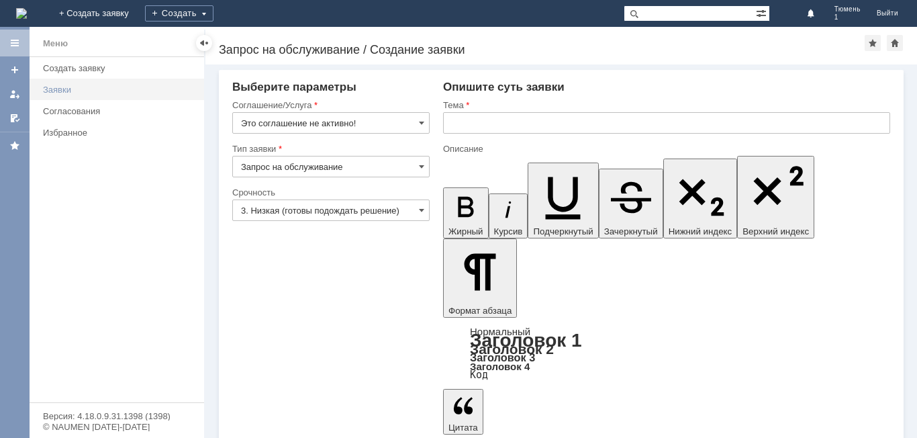
click at [59, 94] on div "Заявки" at bounding box center [119, 90] width 153 height 10
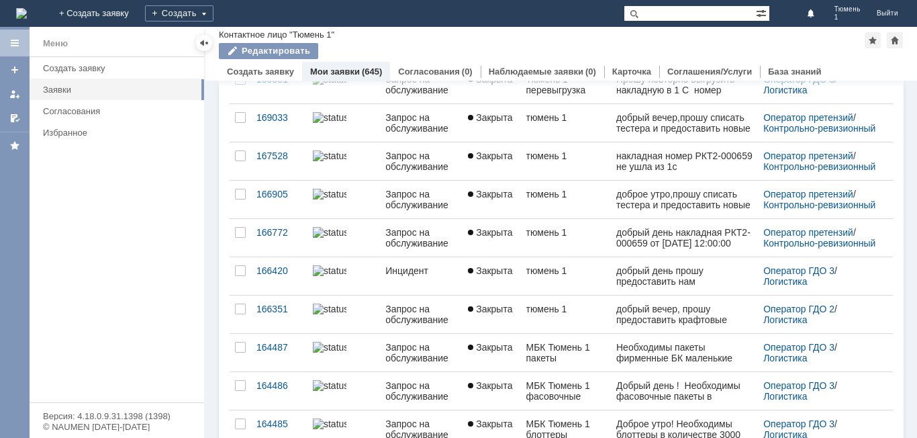
scroll to position [268, 0]
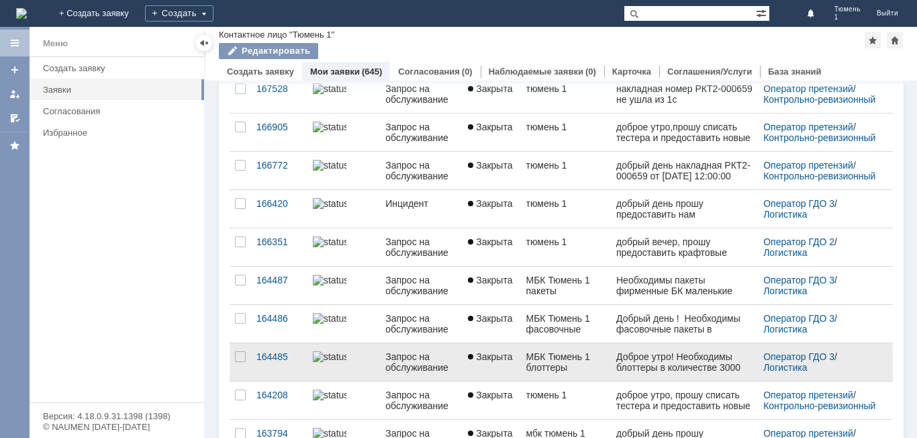
click at [642, 368] on div "Доброе утро! Необходимы блоттеры в количестве 3000 шт." at bounding box center [684, 367] width 136 height 32
click at [429, 371] on div "Запрос на обслуживание" at bounding box center [421, 361] width 72 height 21
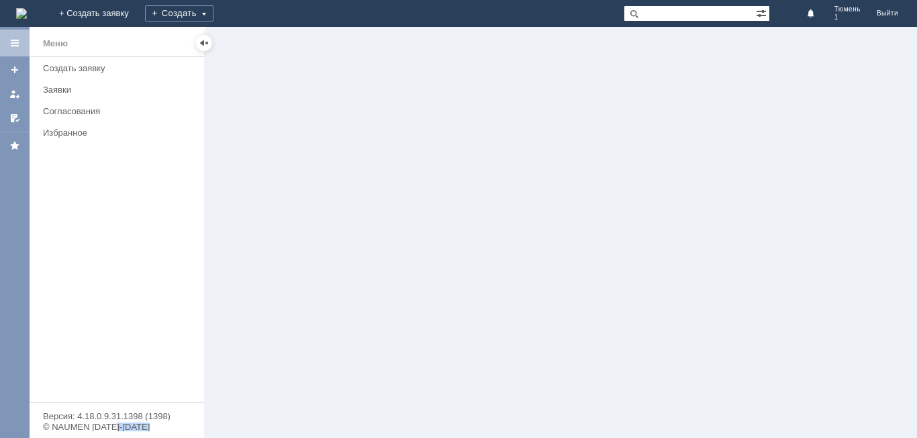
click at [429, 371] on div at bounding box center [561, 232] width 712 height 411
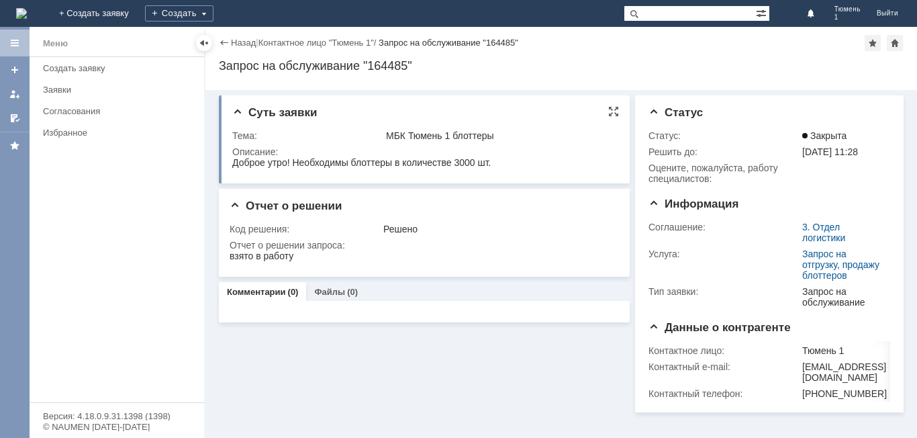
click at [619, 134] on div "Суть заявки Тема: МБК Тюмень 1 блоттеры Описание:" at bounding box center [424, 139] width 411 height 88
drag, startPoint x: 233, startPoint y: 162, endPoint x: 691, endPoint y: 325, distance: 486.6
click at [459, 168] on html "Доброе утро! Необходимы блоттеры в количестве 3000 шт." at bounding box center [423, 163] width 382 height 12
copy div "Доброе утро! Необходимы блоттеры в количестве 3000 шт."
click at [540, 173] on td "Описание:" at bounding box center [423, 158] width 383 height 29
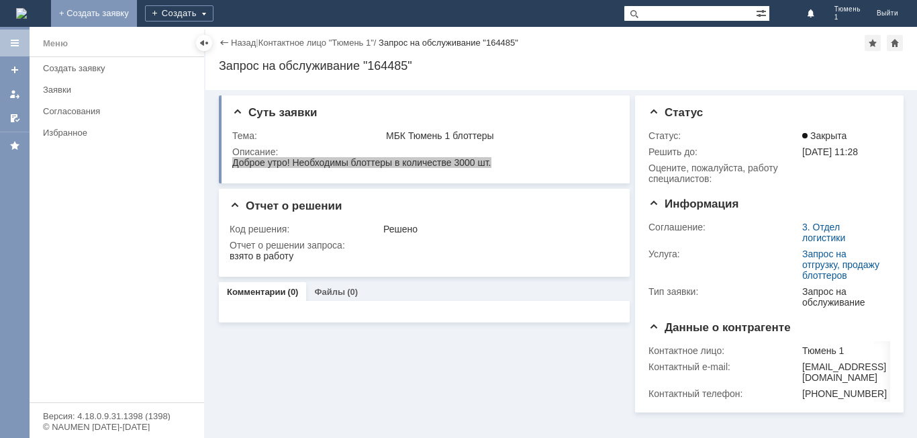
click at [137, 9] on link "+ Создать заявку" at bounding box center [94, 13] width 86 height 27
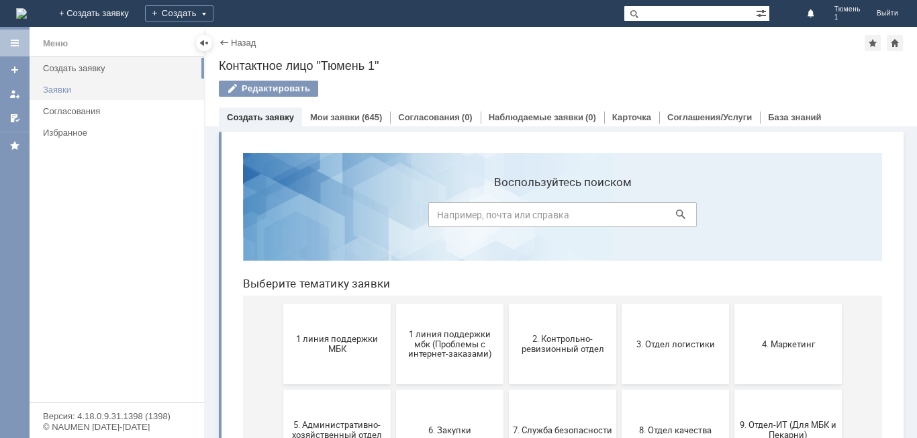
click at [92, 91] on div "Заявки" at bounding box center [119, 90] width 153 height 10
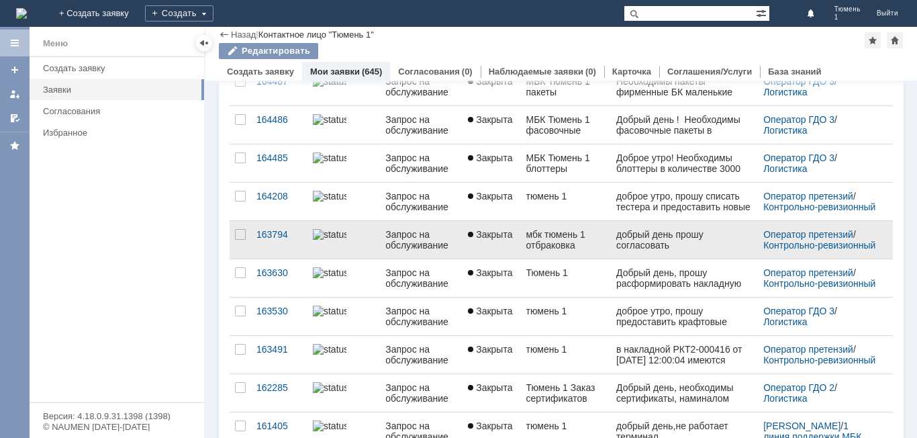
scroll to position [470, 0]
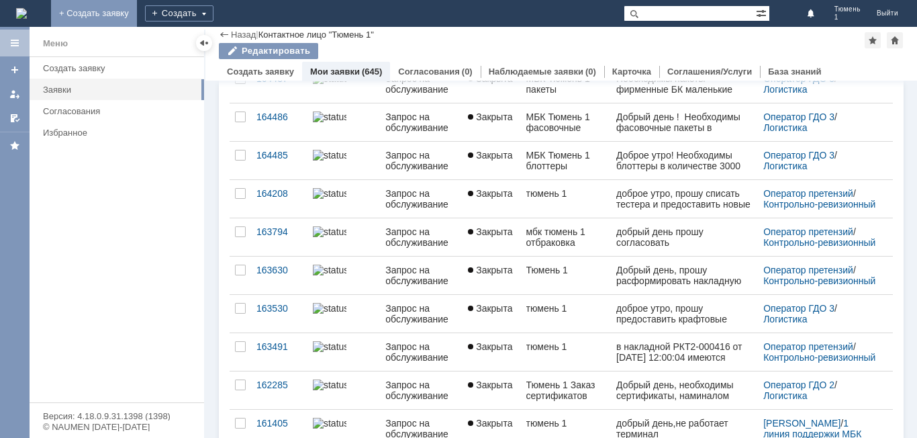
click at [137, 11] on link "+ Создать заявку" at bounding box center [94, 13] width 86 height 27
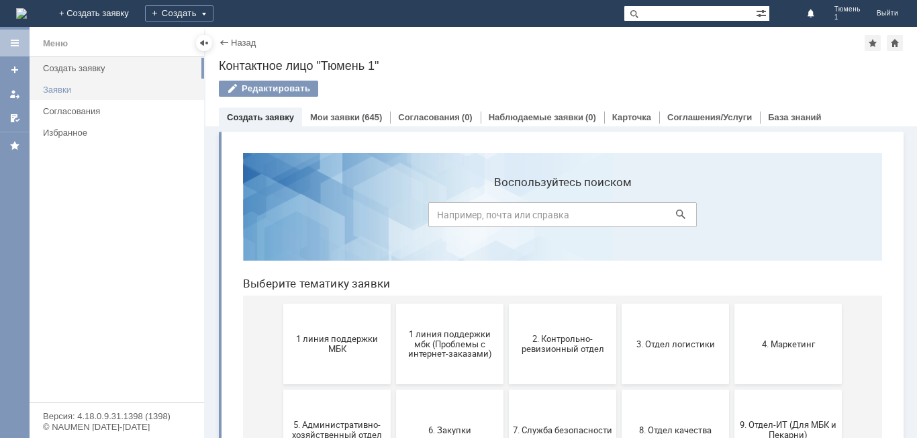
click at [75, 93] on div "Заявки" at bounding box center [119, 90] width 153 height 10
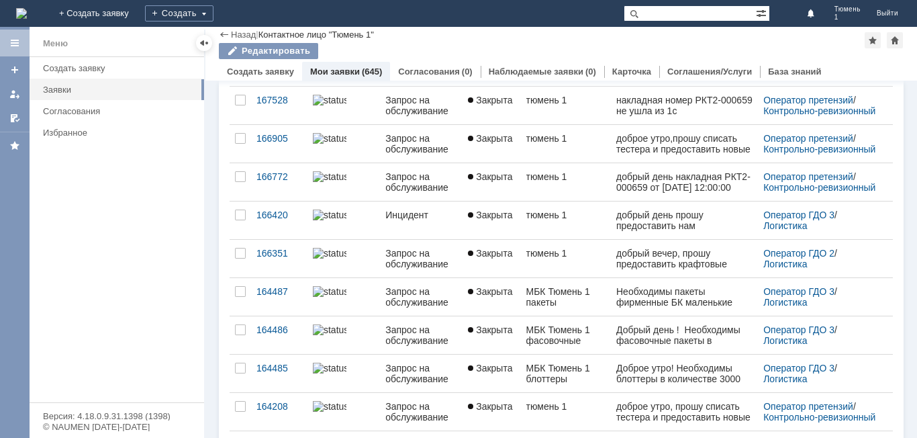
scroll to position [268, 0]
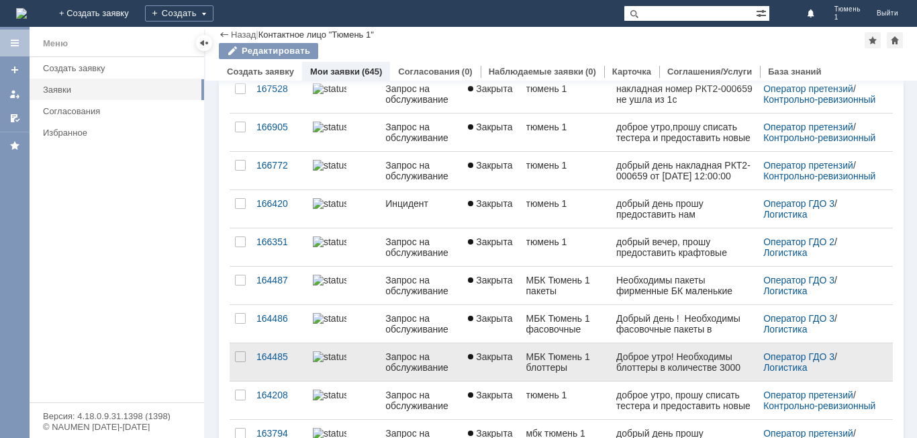
click at [435, 373] on div "Запрос на обслуживание" at bounding box center [421, 361] width 72 height 21
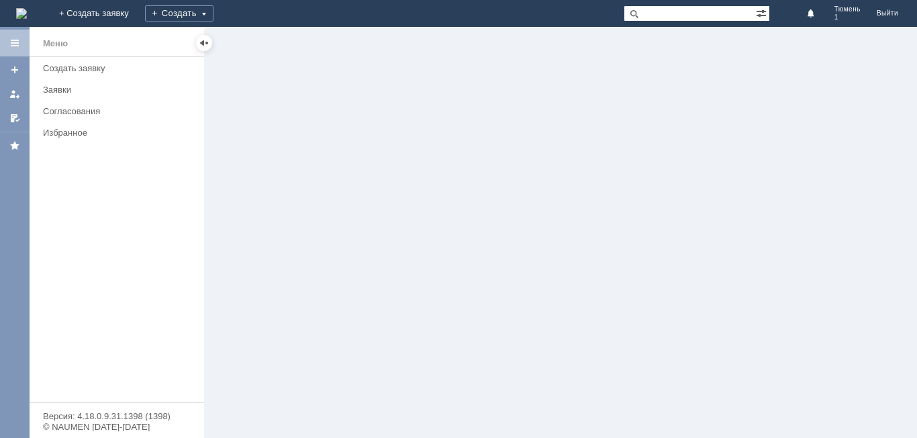
click at [435, 373] on div at bounding box center [561, 232] width 712 height 411
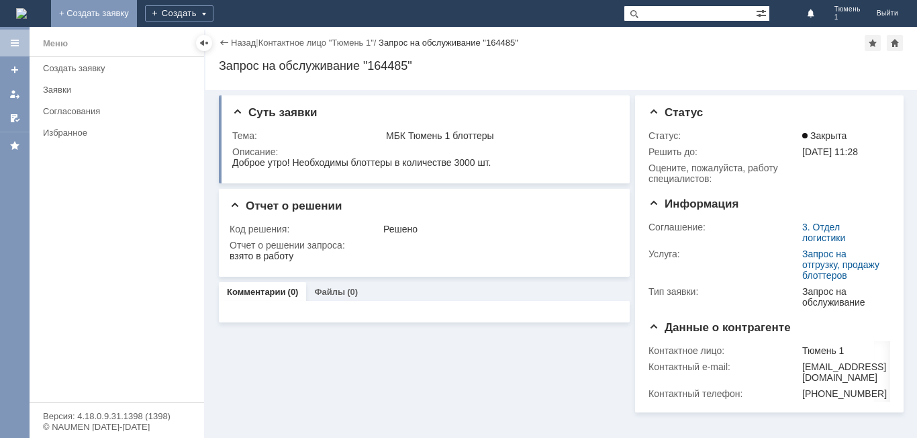
click at [137, 13] on link "+ Создать заявку" at bounding box center [94, 13] width 86 height 27
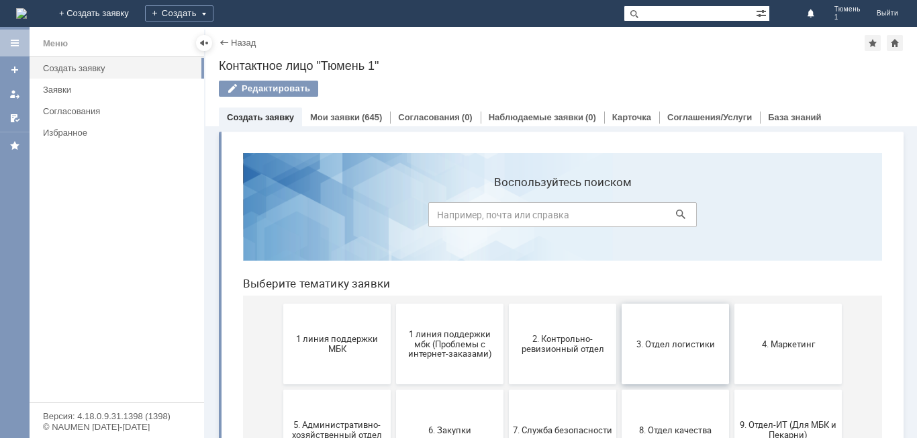
click at [660, 349] on button "3. Отдел логистики" at bounding box center [675, 343] width 107 height 81
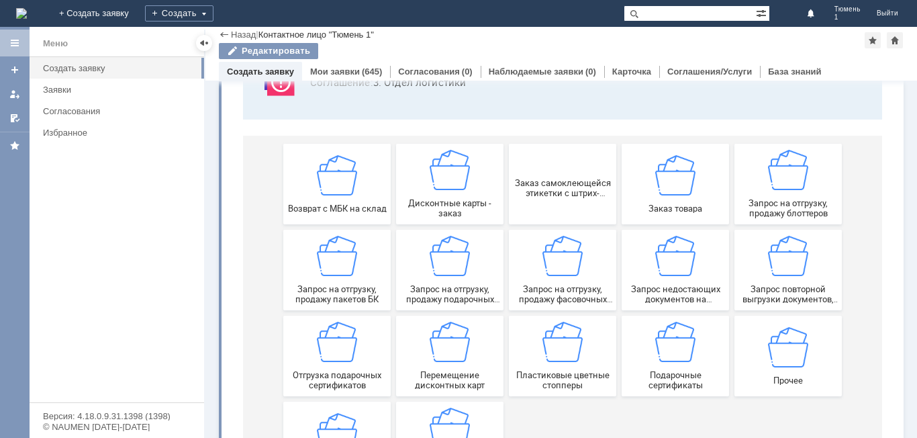
scroll to position [134, 0]
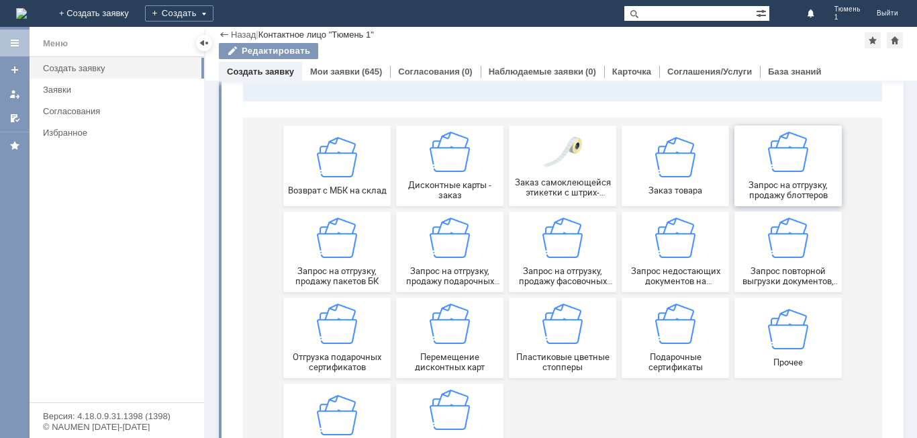
click at [774, 179] on div "Запрос на отгрузку, продажу блоттеров" at bounding box center [787, 166] width 99 height 68
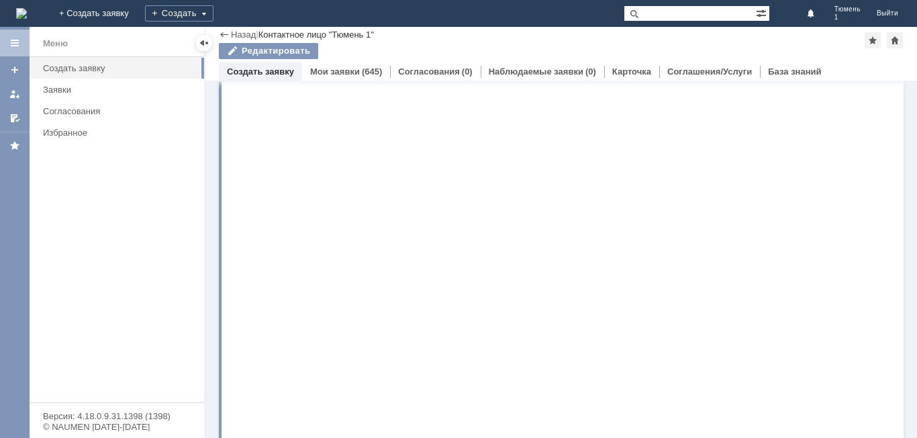
scroll to position [0, 0]
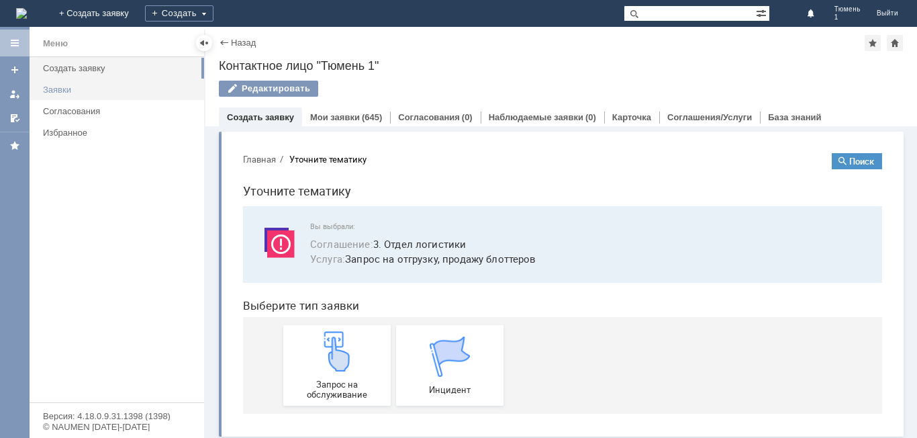
click at [56, 91] on div "Заявки" at bounding box center [119, 90] width 153 height 10
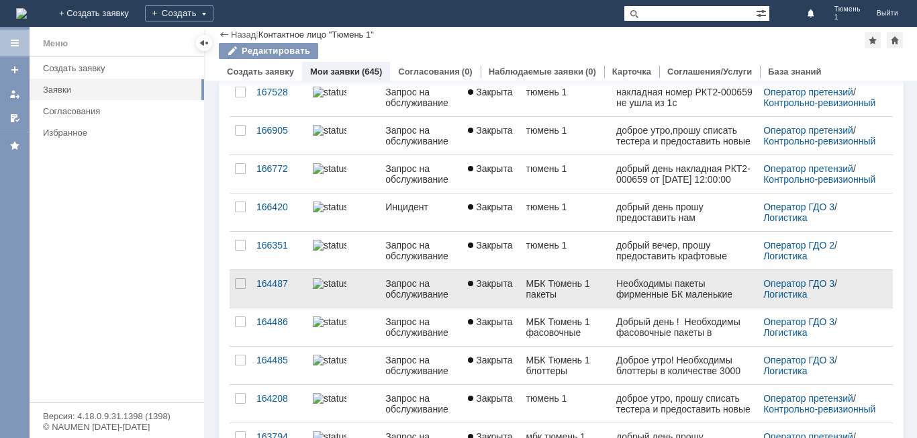
scroll to position [336, 0]
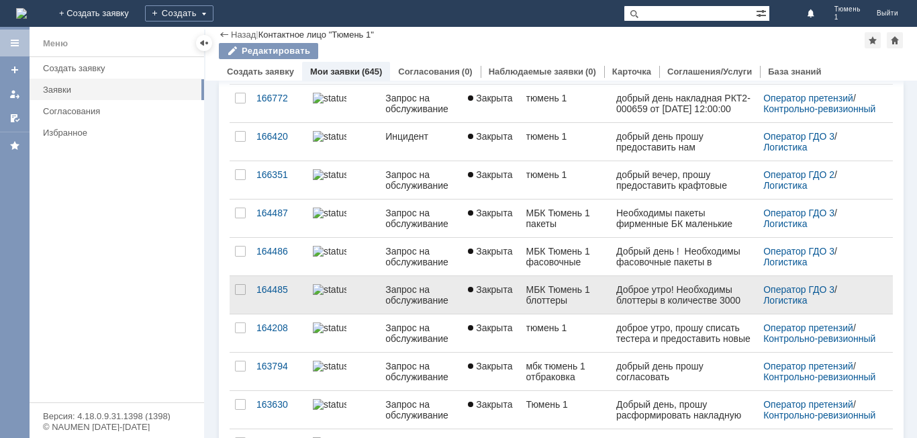
click at [498, 295] on span "Закрыта" at bounding box center [490, 289] width 44 height 11
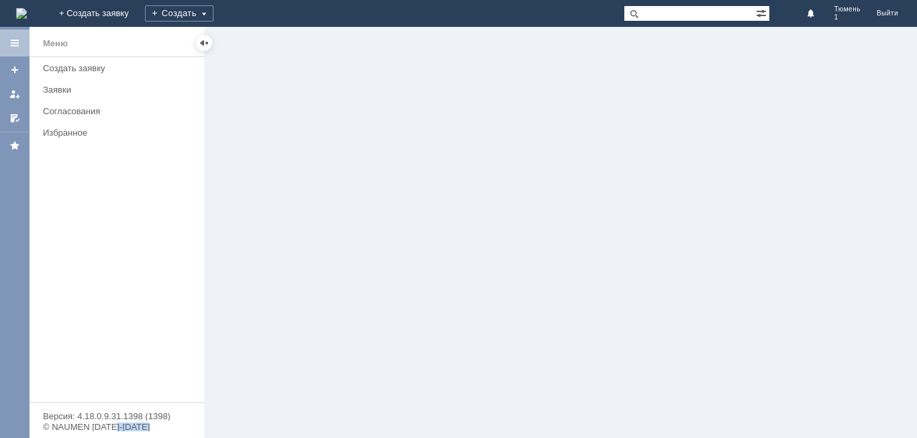
click at [498, 298] on div at bounding box center [561, 232] width 712 height 411
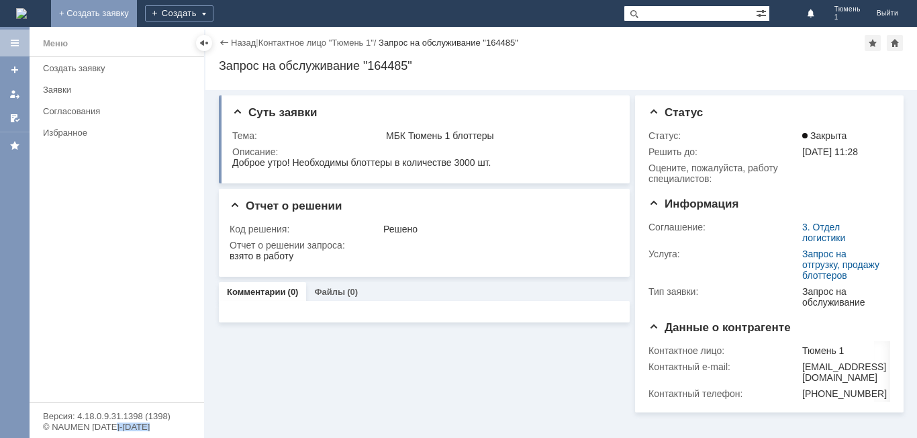
click at [137, 14] on link "+ Создать заявку" at bounding box center [94, 13] width 86 height 27
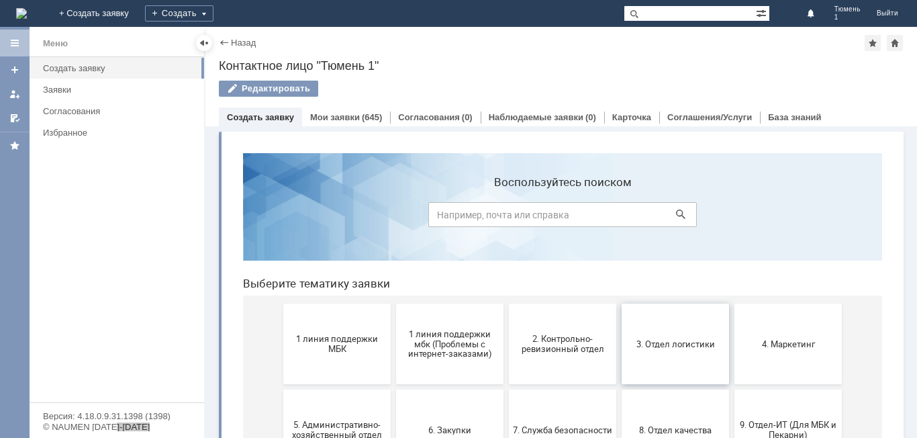
click at [644, 362] on button "3. Отдел логистики" at bounding box center [675, 343] width 107 height 81
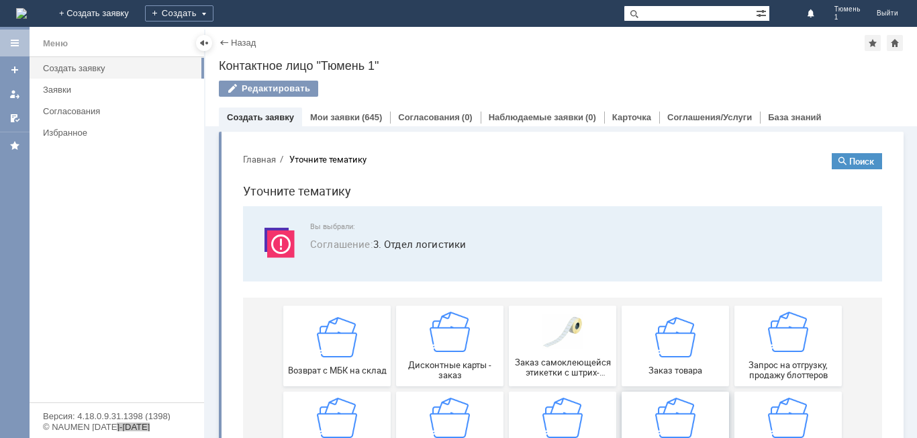
scroll to position [134, 0]
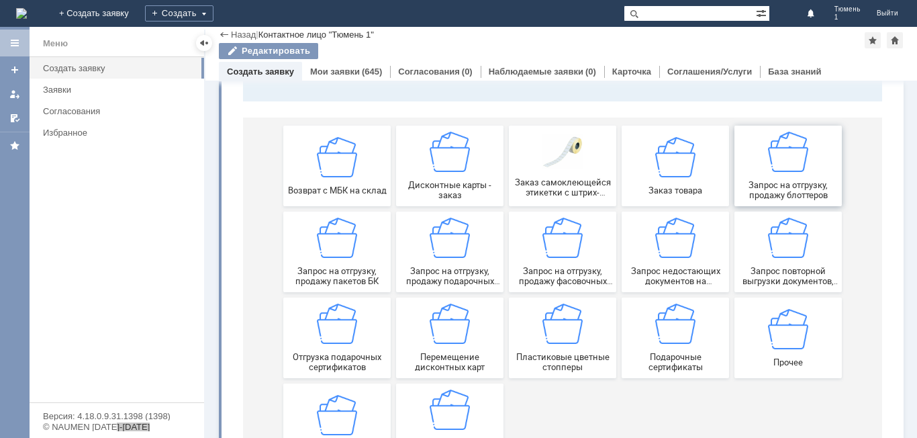
click at [798, 184] on span "Запрос на отгрузку, продажу блоттеров" at bounding box center [787, 190] width 99 height 20
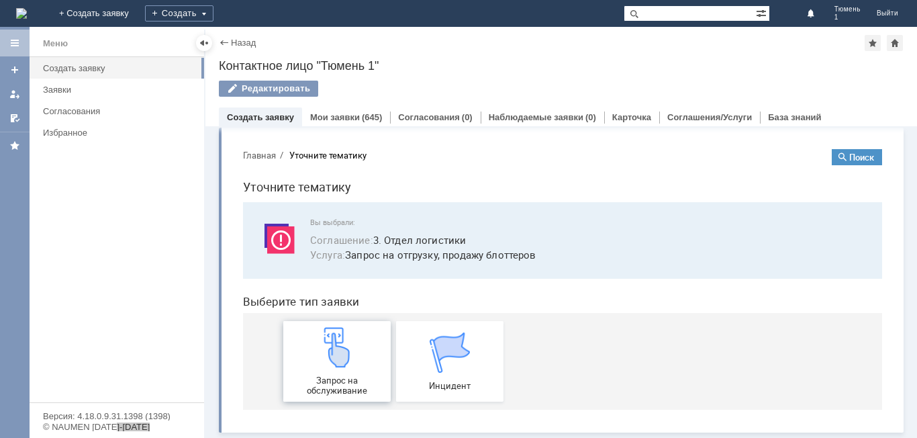
click at [330, 377] on span "Запрос на обслуживание" at bounding box center [336, 385] width 99 height 20
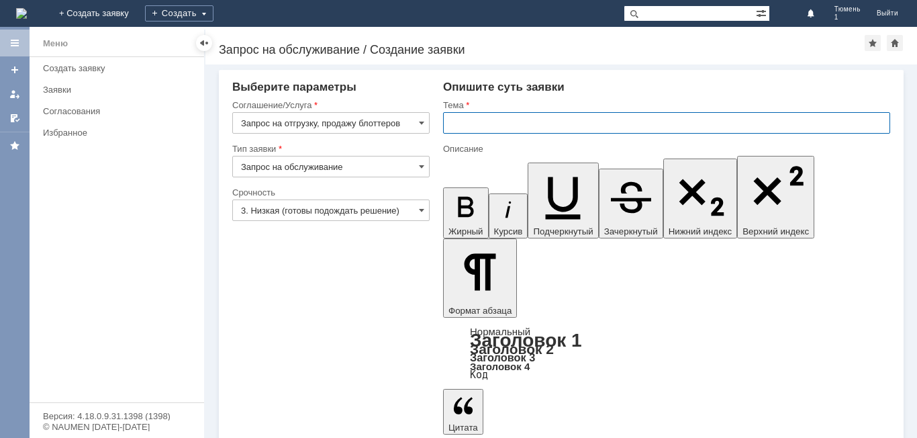
click at [462, 123] on input "text" at bounding box center [666, 122] width 447 height 21
type input "МБК Тюмень 1 блоттеры"
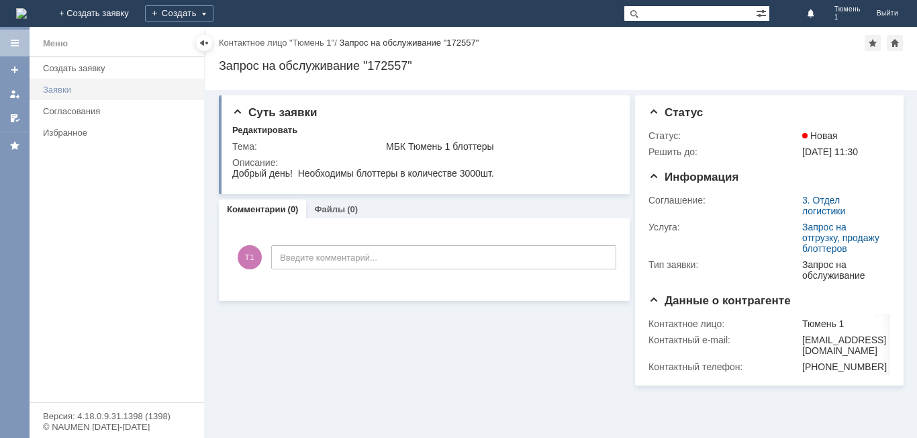
click at [54, 87] on div "Заявки" at bounding box center [119, 90] width 153 height 10
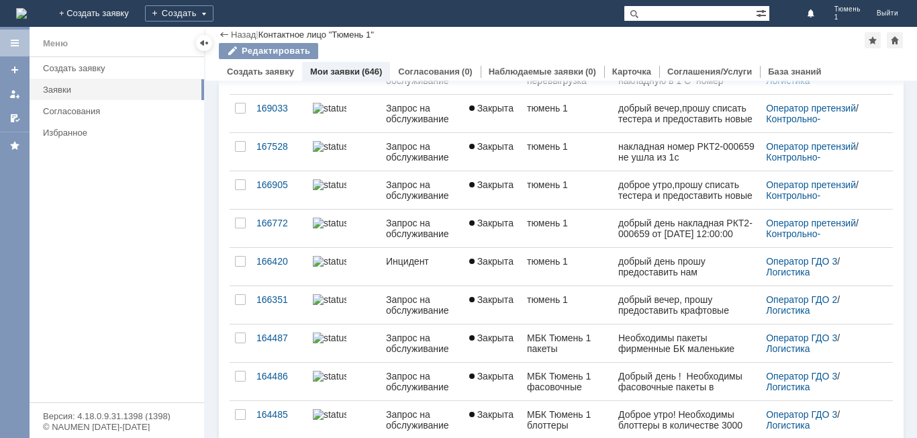
scroll to position [268, 0]
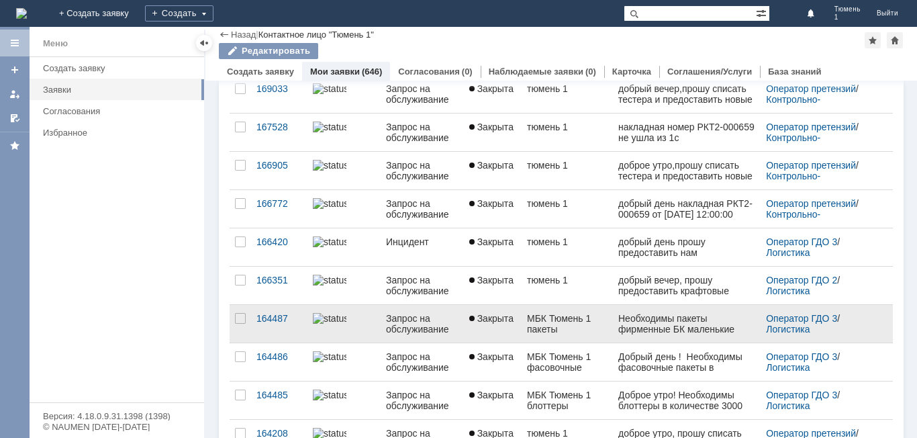
click at [522, 336] on link "МБК Тюмень 1 пакеты фирменные" at bounding box center [567, 324] width 91 height 38
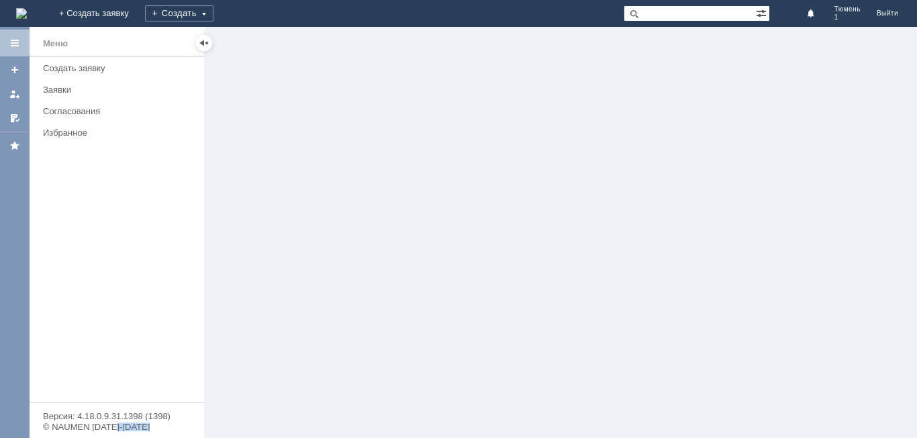
click at [520, 336] on div at bounding box center [561, 232] width 712 height 411
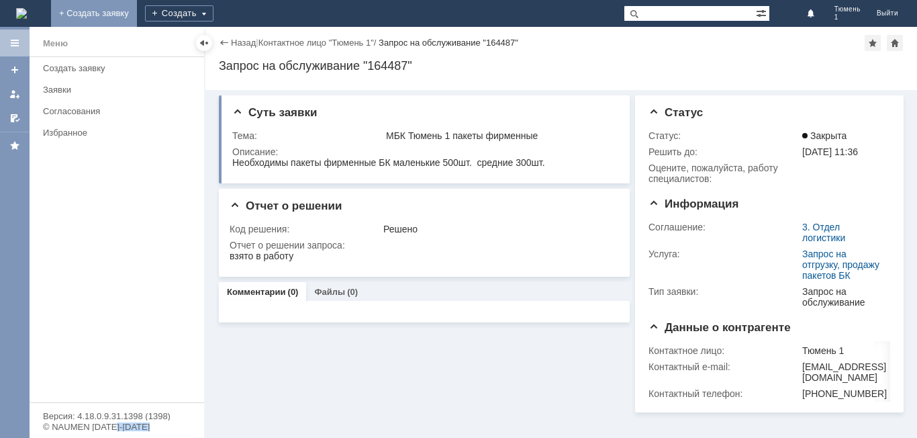
click at [137, 9] on link "+ Создать заявку" at bounding box center [94, 13] width 86 height 27
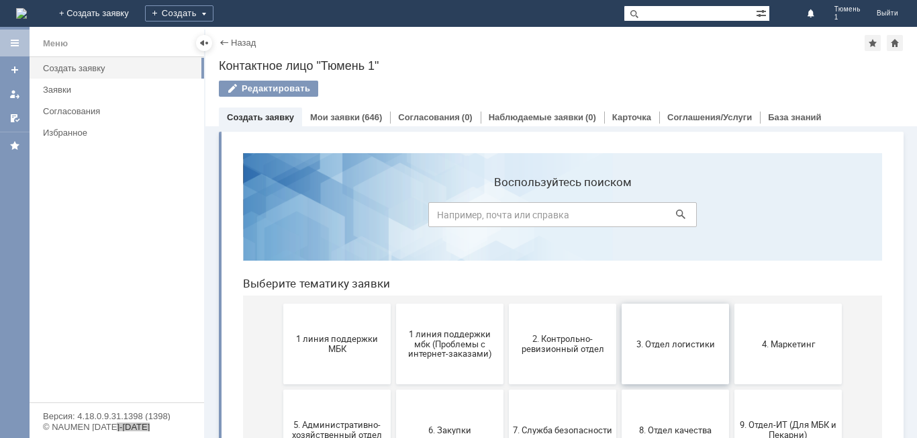
click at [671, 353] on button "3. Отдел логистики" at bounding box center [675, 343] width 107 height 81
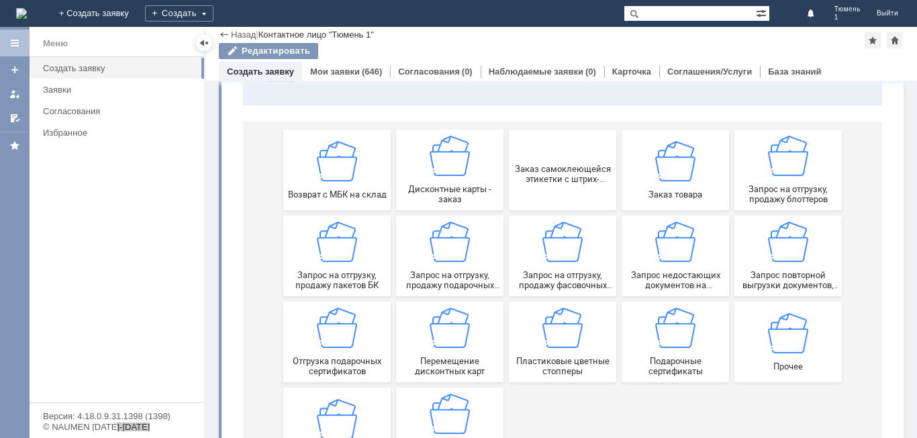
scroll to position [134, 0]
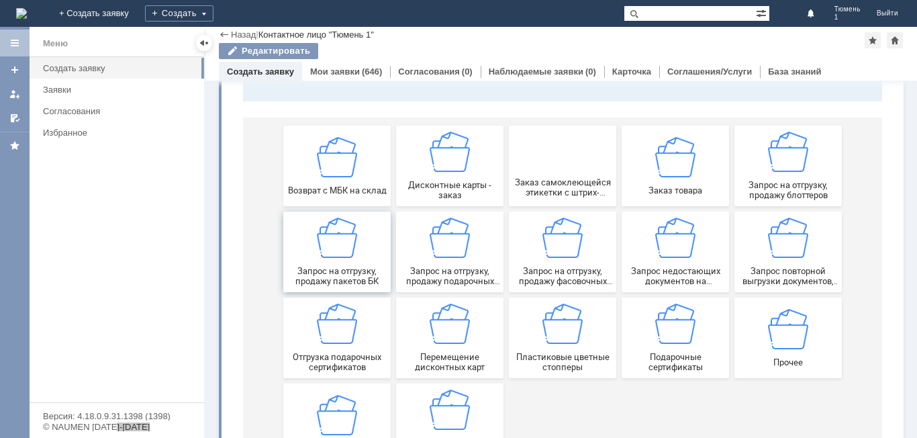
click at [342, 260] on div "Запрос на отгрузку, продажу пакетов БК" at bounding box center [336, 251] width 99 height 68
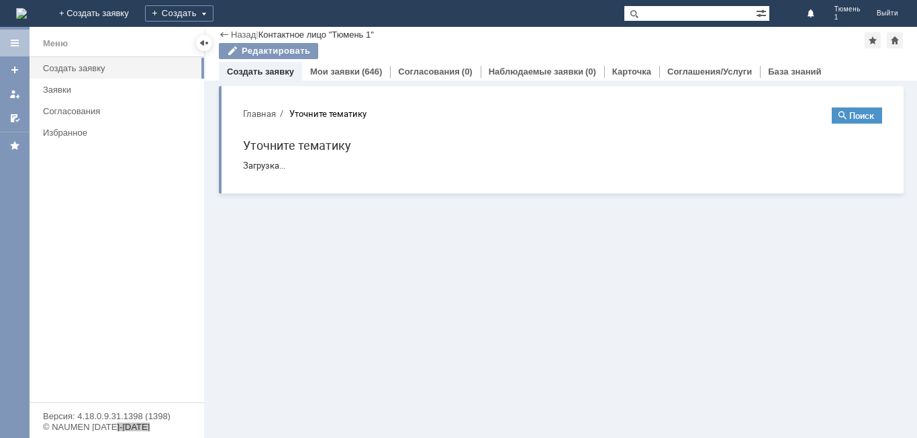
scroll to position [0, 0]
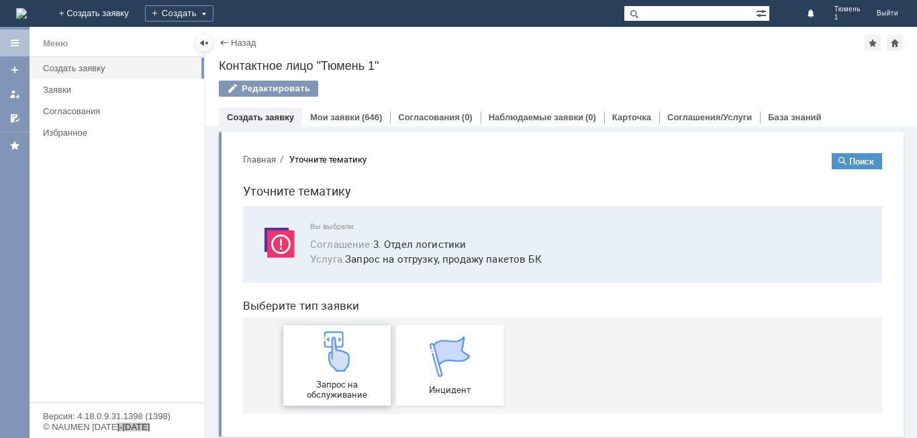
click at [348, 364] on img at bounding box center [337, 351] width 40 height 40
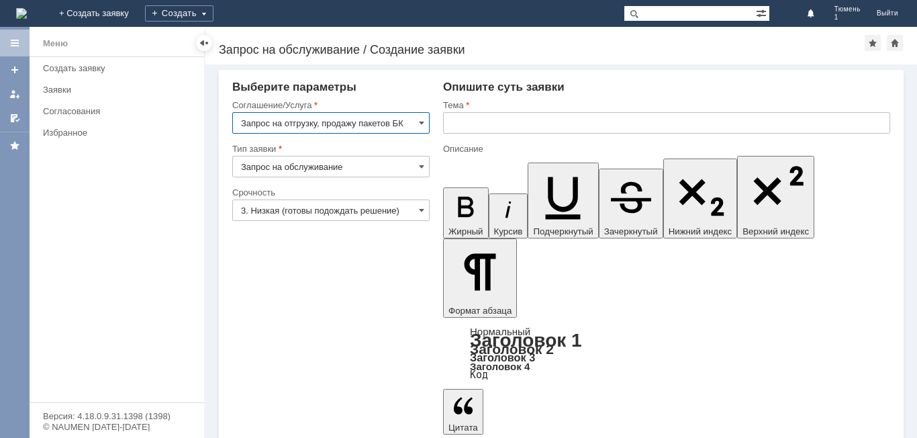
click at [493, 123] on input "text" at bounding box center [666, 122] width 447 height 21
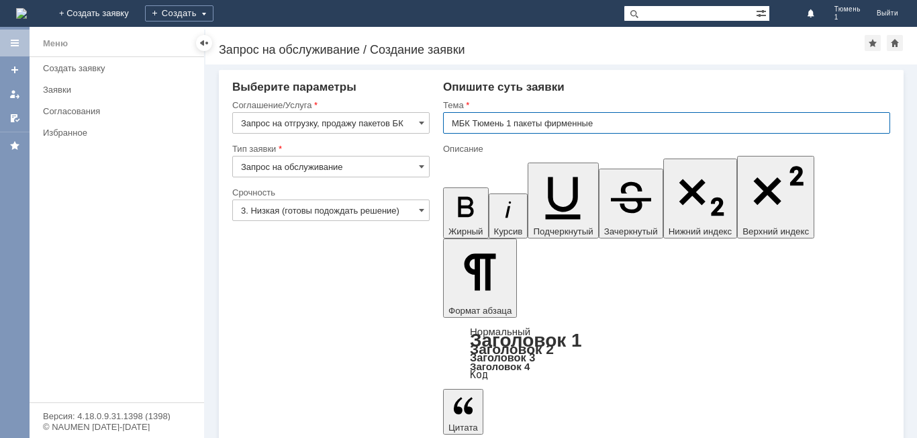
type input "МБК Тюмень 1 пакеты фирменные"
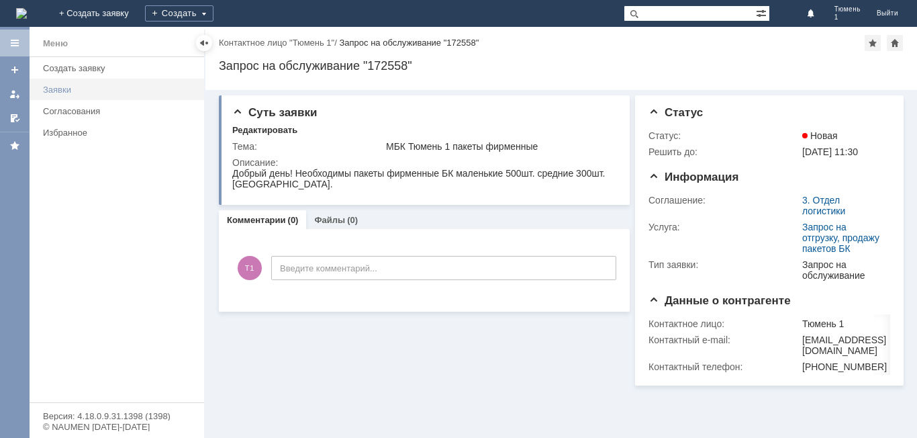
click at [61, 87] on div "Заявки" at bounding box center [119, 90] width 153 height 10
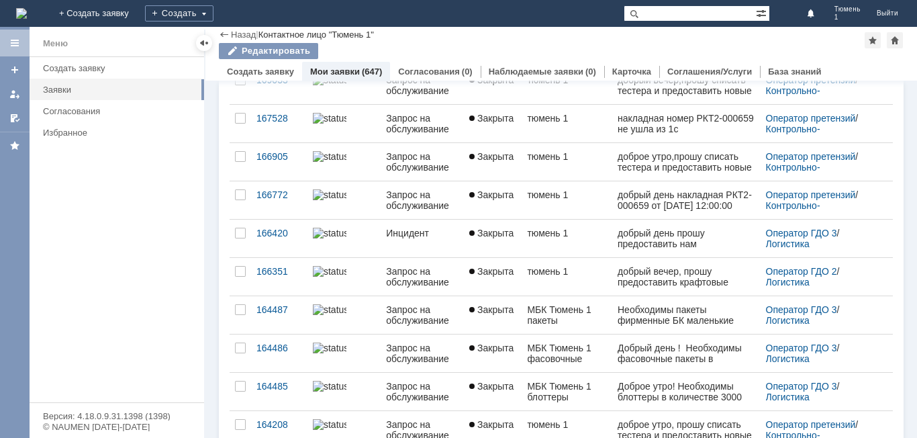
scroll to position [336, 0]
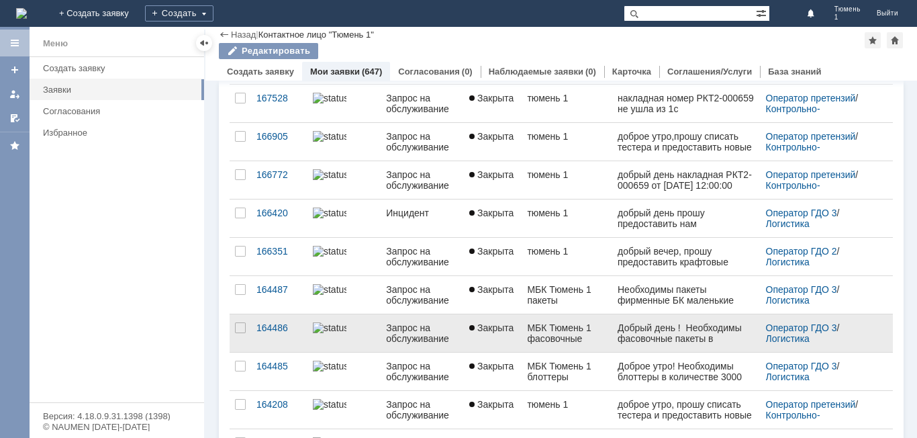
click at [388, 341] on div "Запрос на обслуживание" at bounding box center [422, 332] width 72 height 21
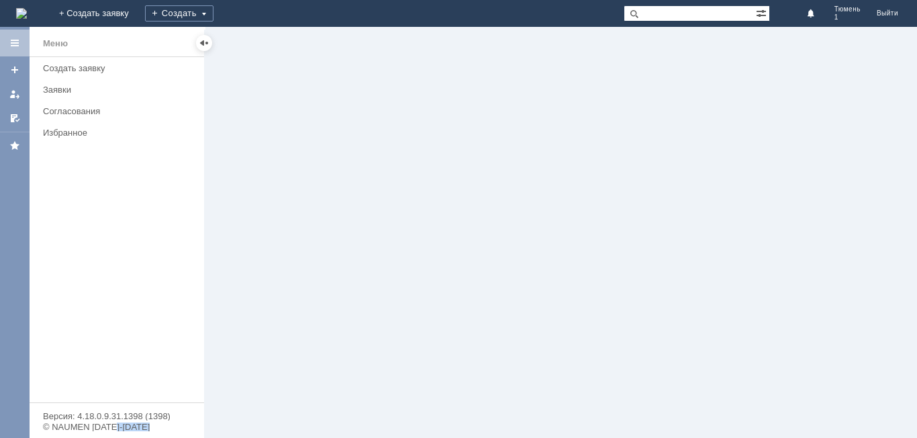
click at [388, 341] on div at bounding box center [561, 232] width 712 height 411
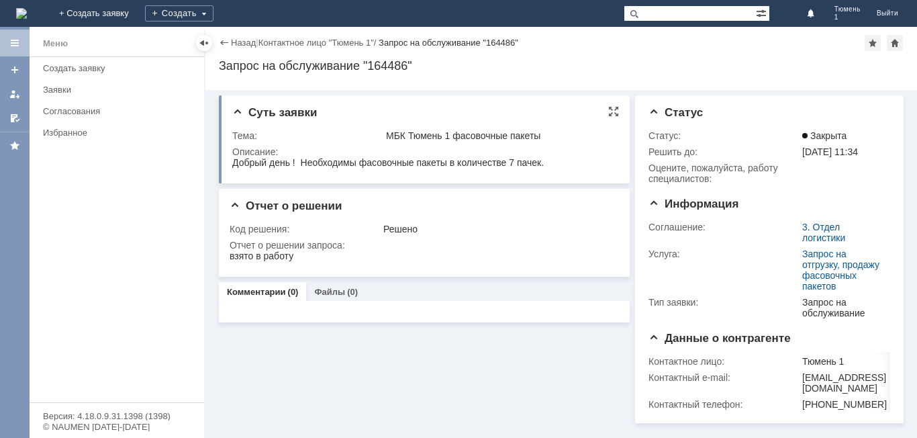
drag, startPoint x: 464, startPoint y: 320, endPoint x: 243, endPoint y: 163, distance: 271.0
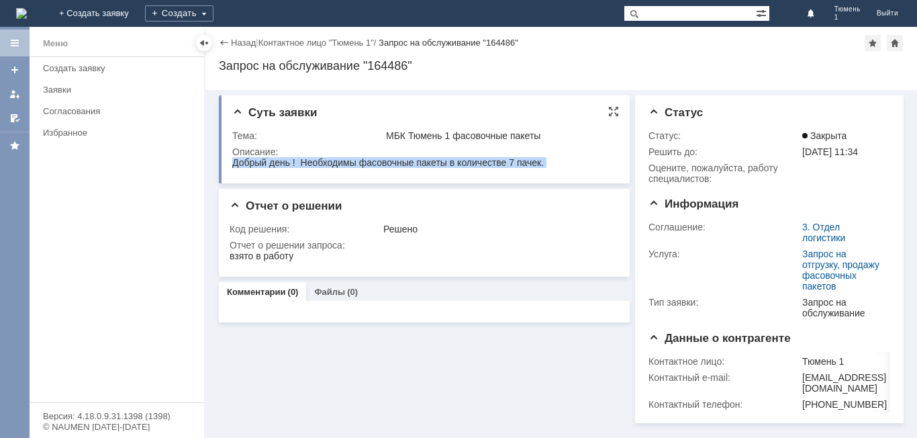
drag, startPoint x: 233, startPoint y: 158, endPoint x: 587, endPoint y: 161, distance: 354.4
click at [587, 161] on html "Добрый день ! Необходимы фасовочные пакеты в количестве 7 пачек. [GEOGRAPHIC_DA…" at bounding box center [423, 167] width 382 height 21
copy div "Добрый день ! Необходимы фасовочные пакеты в количестве 7 пачек. [GEOGRAPHIC_DA…"
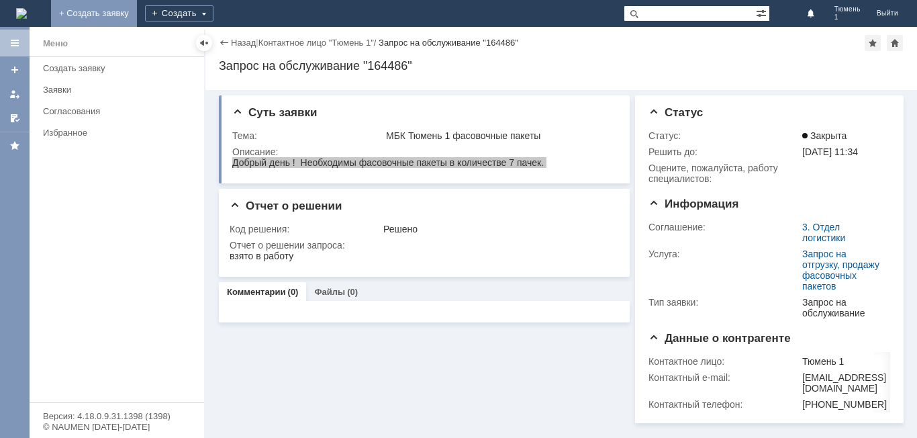
click at [137, 7] on link "+ Создать заявку" at bounding box center [94, 13] width 86 height 27
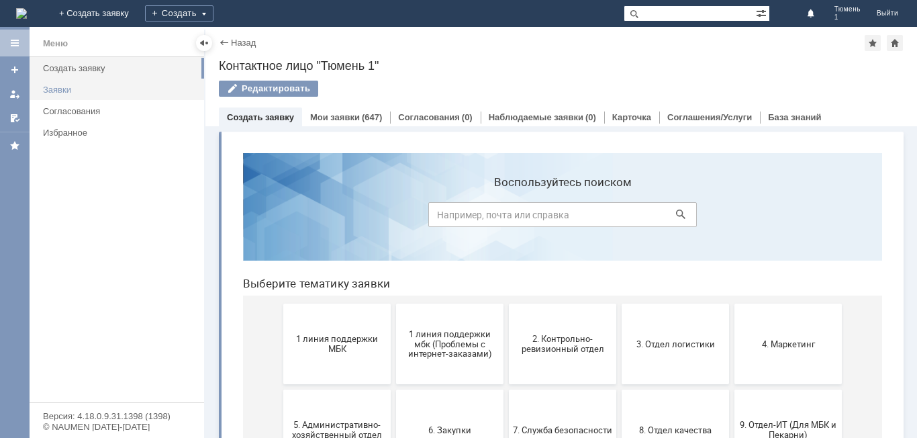
click at [44, 89] on div "Заявки" at bounding box center [119, 90] width 153 height 10
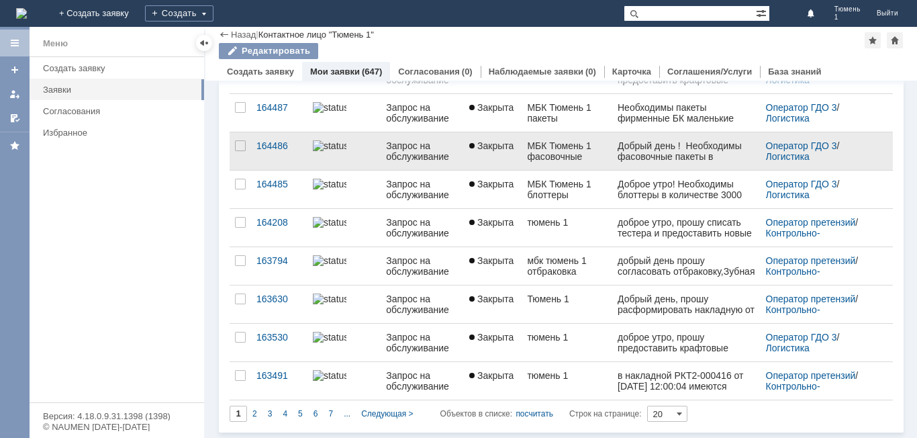
click at [555, 154] on div "МБК Тюмень 1 фасовочные пакеты" at bounding box center [567, 150] width 80 height 21
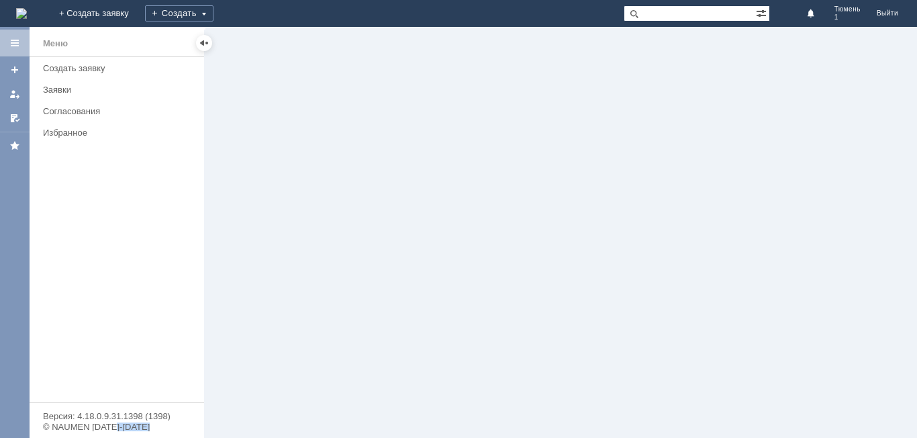
click at [555, 154] on div at bounding box center [561, 232] width 712 height 411
click at [44, 91] on div "Заявки" at bounding box center [119, 90] width 153 height 10
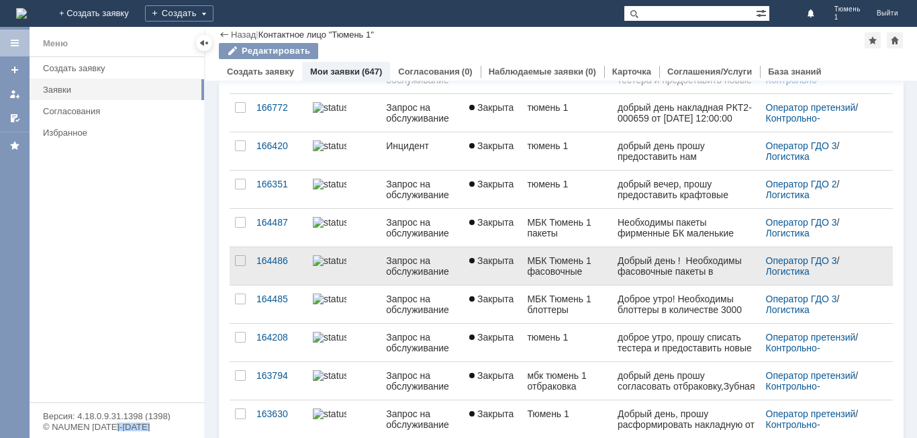
click at [503, 274] on link "Закрыта" at bounding box center [493, 266] width 58 height 38
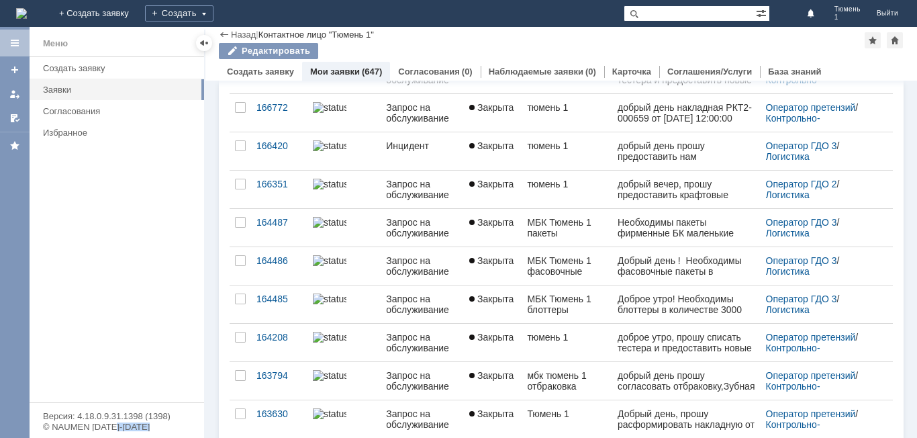
click at [503, 274] on div "Назад | Контактное лицо "Тюмень 1" Контактное лицо "Тюмень 1" Редактировать emp…" at bounding box center [561, 232] width 712 height 411
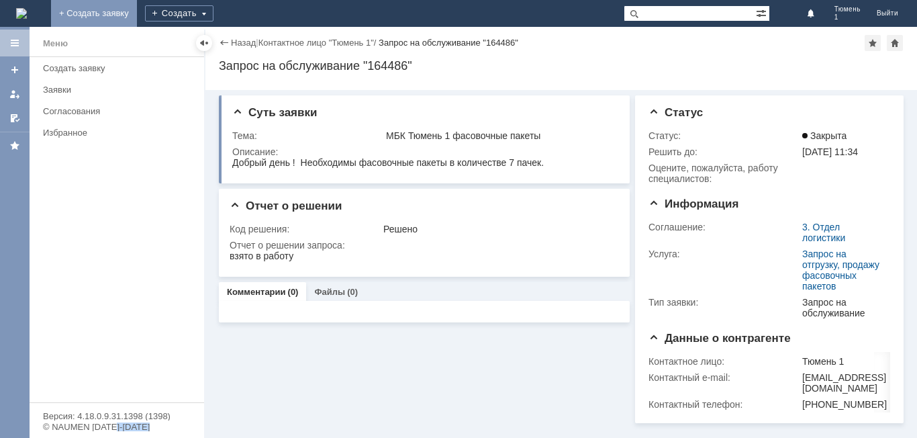
click at [137, 14] on link "+ Создать заявку" at bounding box center [94, 13] width 86 height 27
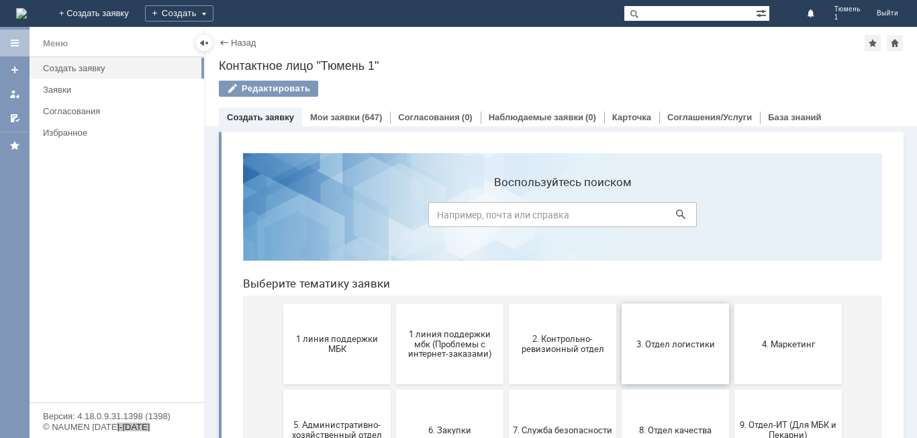
click at [672, 357] on button "3. Отдел логистики" at bounding box center [675, 343] width 107 height 81
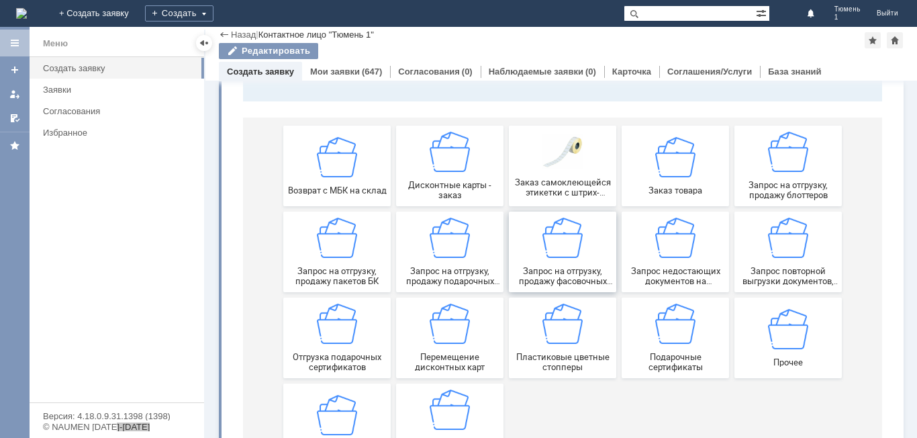
click at [554, 257] on img at bounding box center [562, 237] width 40 height 40
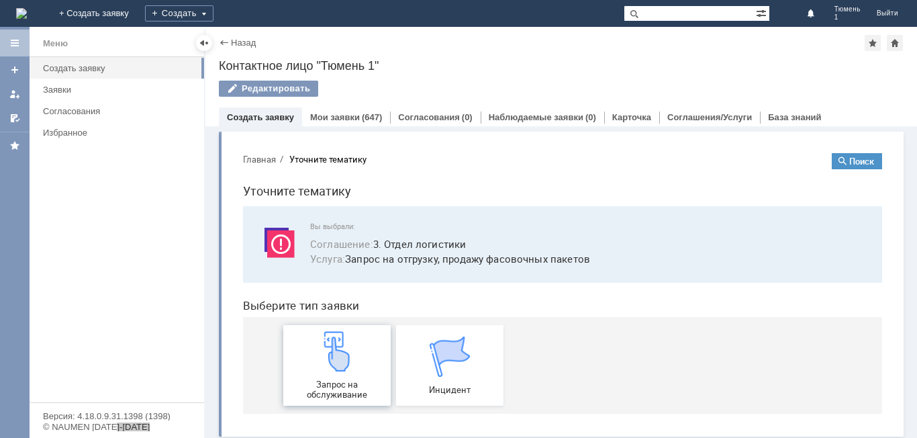
click at [336, 369] on img at bounding box center [337, 351] width 40 height 40
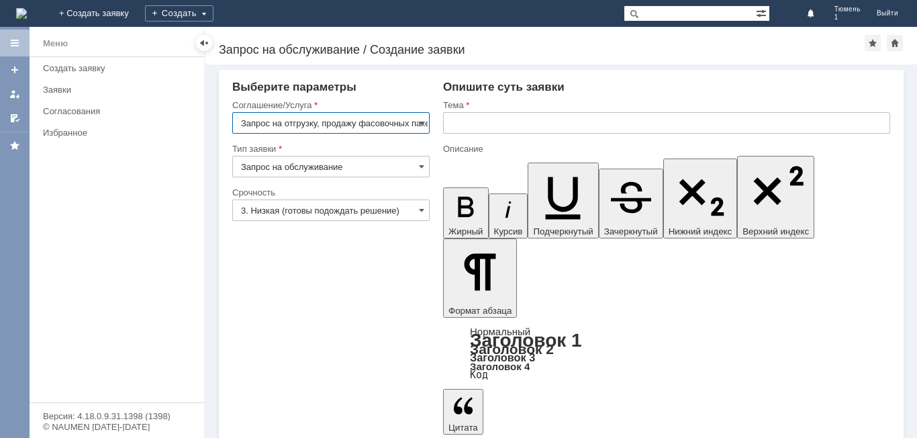
click at [463, 117] on input "text" at bounding box center [666, 122] width 447 height 21
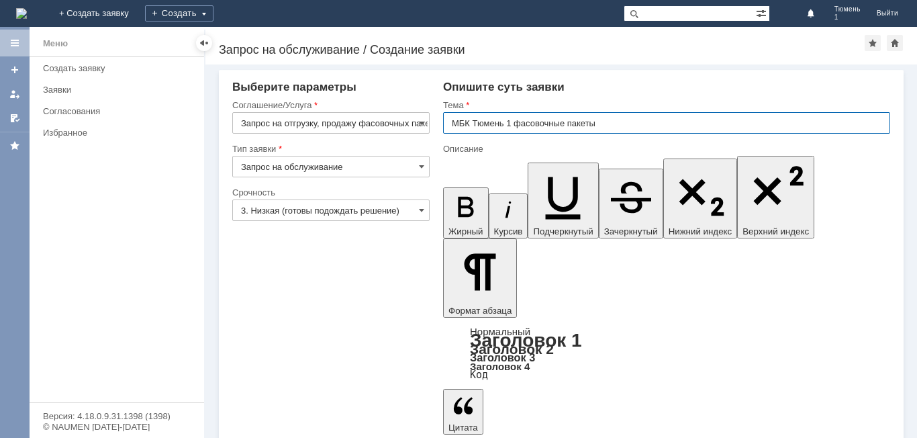
type input "МБК Тюмень 1 фасовочные пакеты"
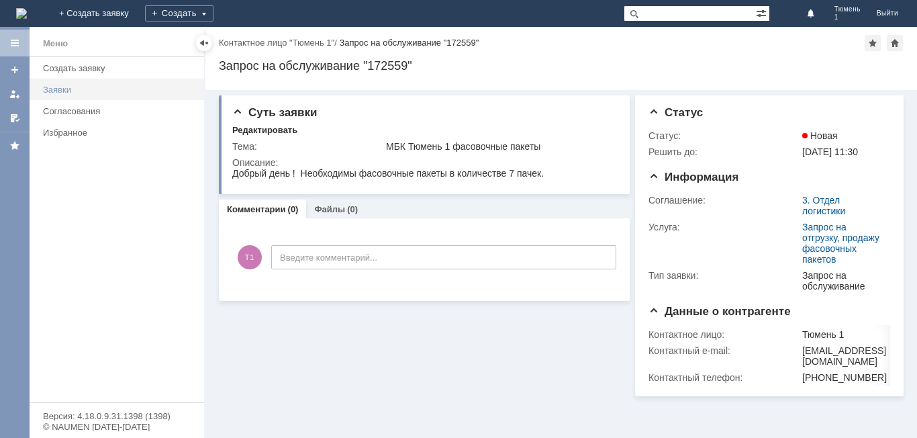
click at [75, 91] on div "Заявки" at bounding box center [119, 90] width 153 height 10
